Goal: Task Accomplishment & Management: Manage account settings

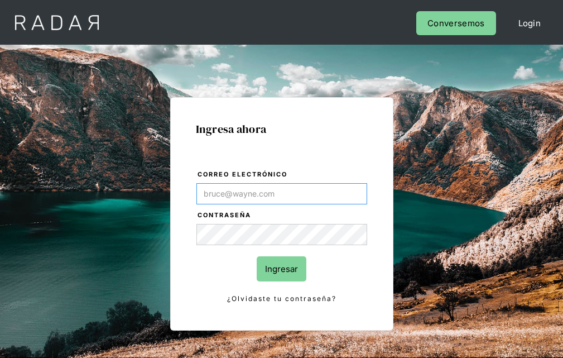
type input "[EMAIL_ADDRESS][PERSON_NAME][DOMAIN_NAME]"
click at [281, 268] on input "Ingresar" at bounding box center [282, 268] width 50 height 25
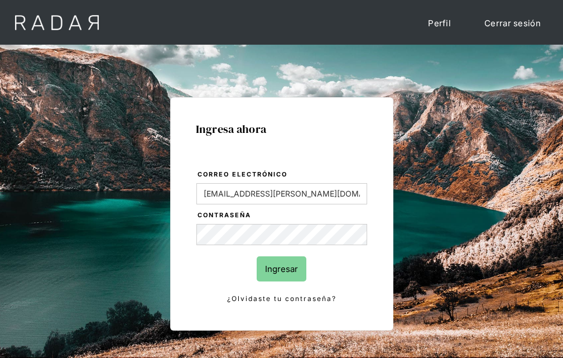
click at [281, 268] on input "Ingresar" at bounding box center [282, 268] width 50 height 25
